Goal: Information Seeking & Learning: Learn about a topic

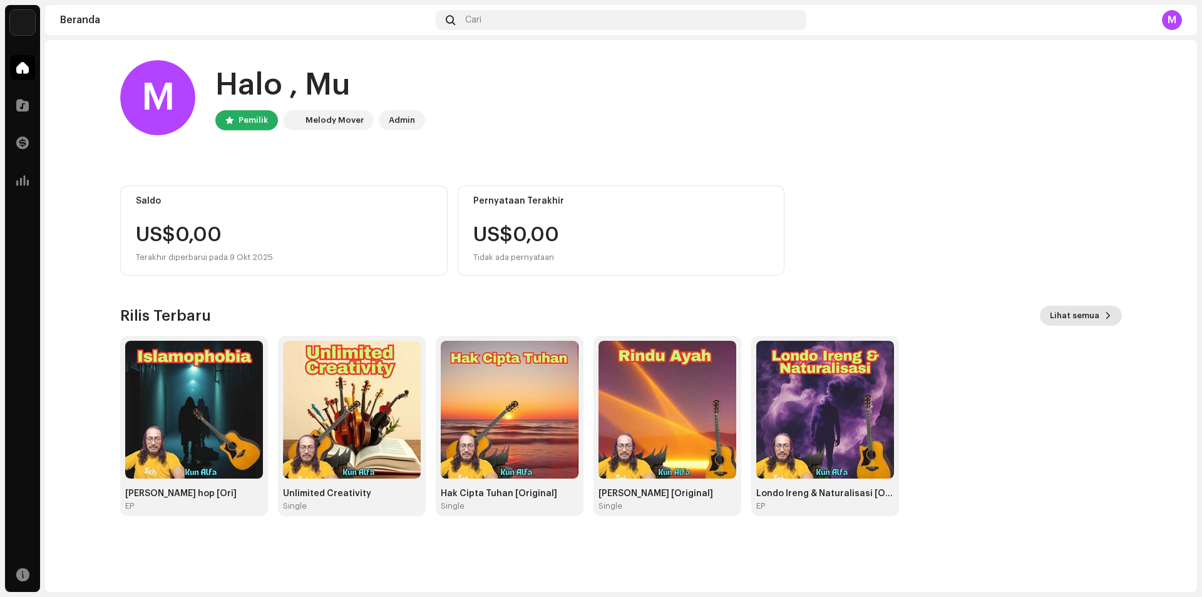
click at [1092, 309] on span "Lihat semua" at bounding box center [1074, 315] width 49 height 25
click at [18, 105] on span at bounding box center [22, 105] width 13 height 10
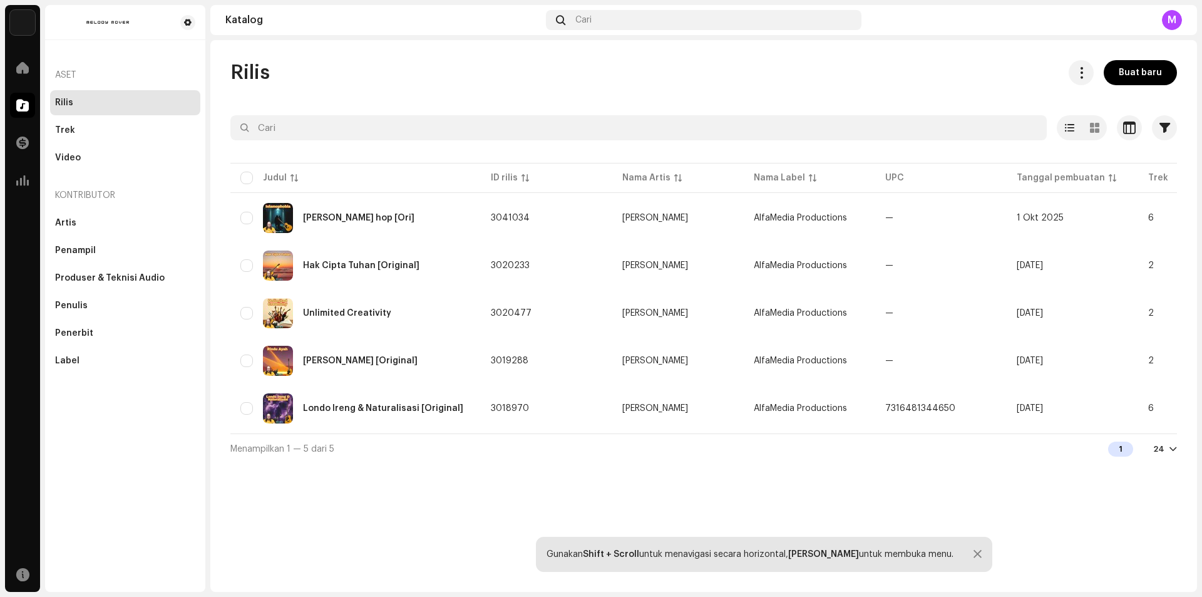
click at [352, 524] on div "Rilis Buat baru Dipilih 0 Opsi Filter Status distribusi Tidak Pernah Didistribu…" at bounding box center [703, 316] width 987 height 552
